Goal: Task Accomplishment & Management: Use online tool/utility

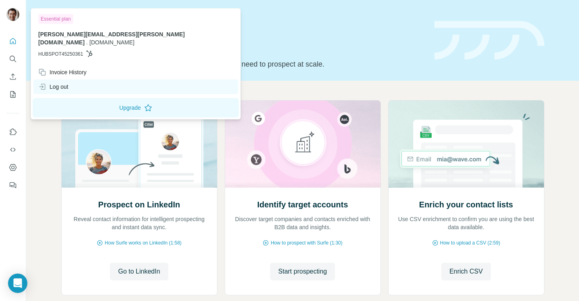
click at [66, 83] on div "Log out" at bounding box center [53, 87] width 30 height 8
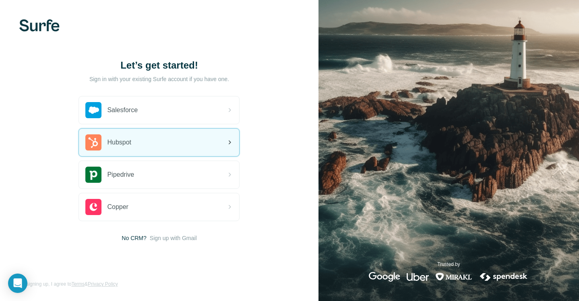
click at [112, 137] on span "Hubspot" at bounding box center [119, 142] width 24 height 10
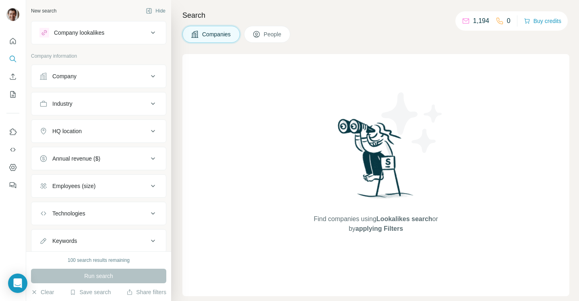
click at [465, 21] on icon at bounding box center [466, 21] width 8 height 8
click at [477, 21] on p "1,194" at bounding box center [481, 21] width 16 height 10
